Goal: Transaction & Acquisition: Purchase product/service

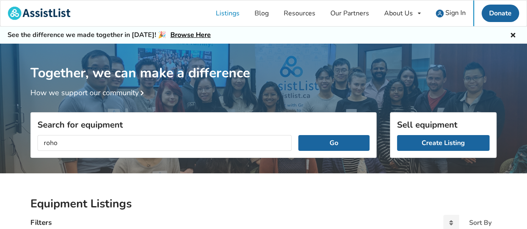
type input "roho"
click at [298, 135] on button "Go" at bounding box center [333, 143] width 71 height 16
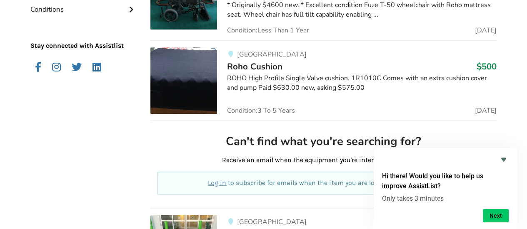
scroll to position [375, 0]
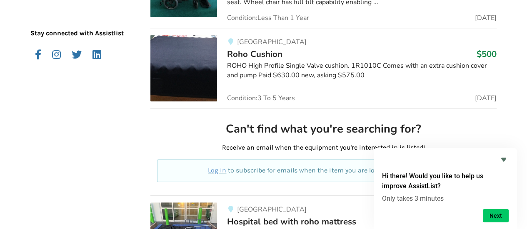
click at [262, 67] on div "ROHO High Profile Single Valve cushion. 1R1010C Comes with an extra cushion cov…" at bounding box center [361, 70] width 269 height 19
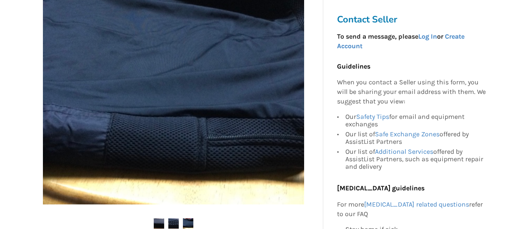
scroll to position [291, 0]
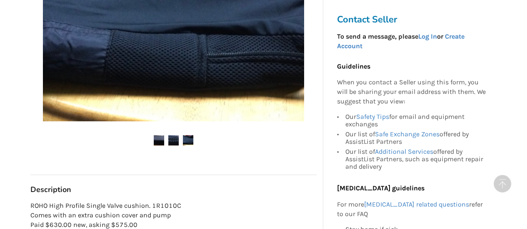
click at [174, 142] on img at bounding box center [173, 140] width 10 height 10
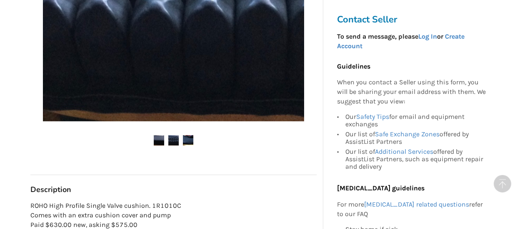
click at [188, 180] on div "[GEOGRAPHIC_DATA] Last Updated [DATE][GEOGRAPHIC_DATA] $500 [GEOGRAPHIC_DATA] […" at bounding box center [173, 81] width 286 height 576
click at [189, 141] on img at bounding box center [188, 140] width 10 height 10
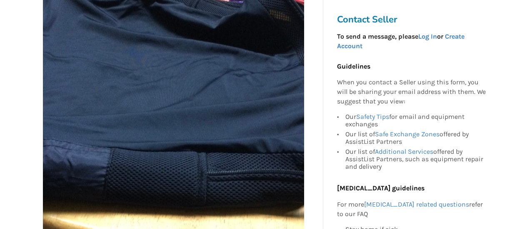
scroll to position [42, 0]
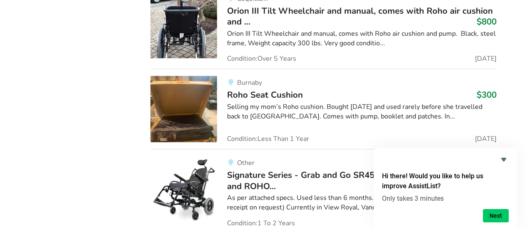
scroll to position [1001, 0]
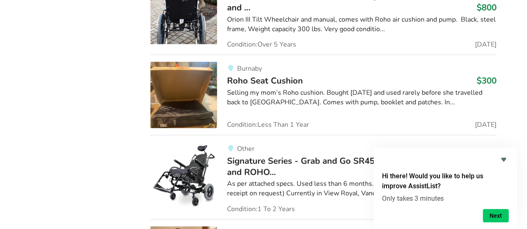
click at [303, 97] on div "Selling my mom’s Roho cushion. Bought [DATE] and used rarely before she travell…" at bounding box center [361, 97] width 269 height 19
